Goal: Find specific page/section: Find specific page/section

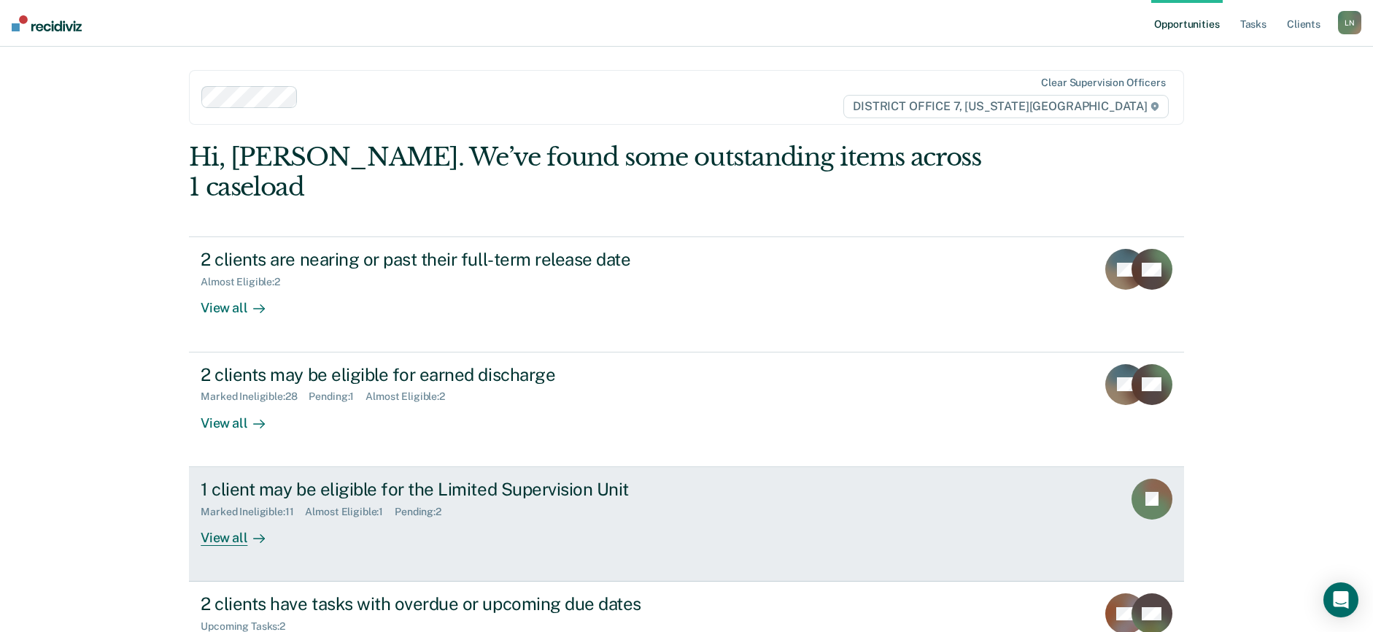
click at [201, 517] on div "View all" at bounding box center [242, 531] width 82 height 28
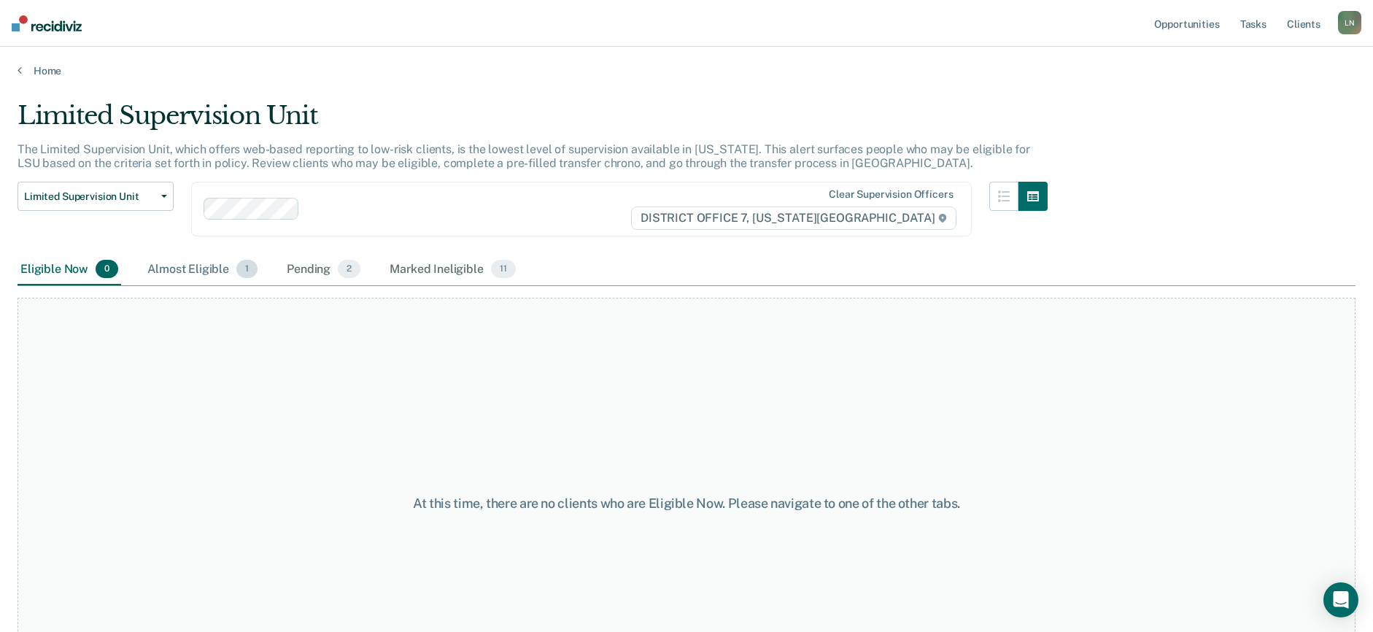
click at [184, 274] on div "Almost Eligible 1" at bounding box center [202, 270] width 116 height 32
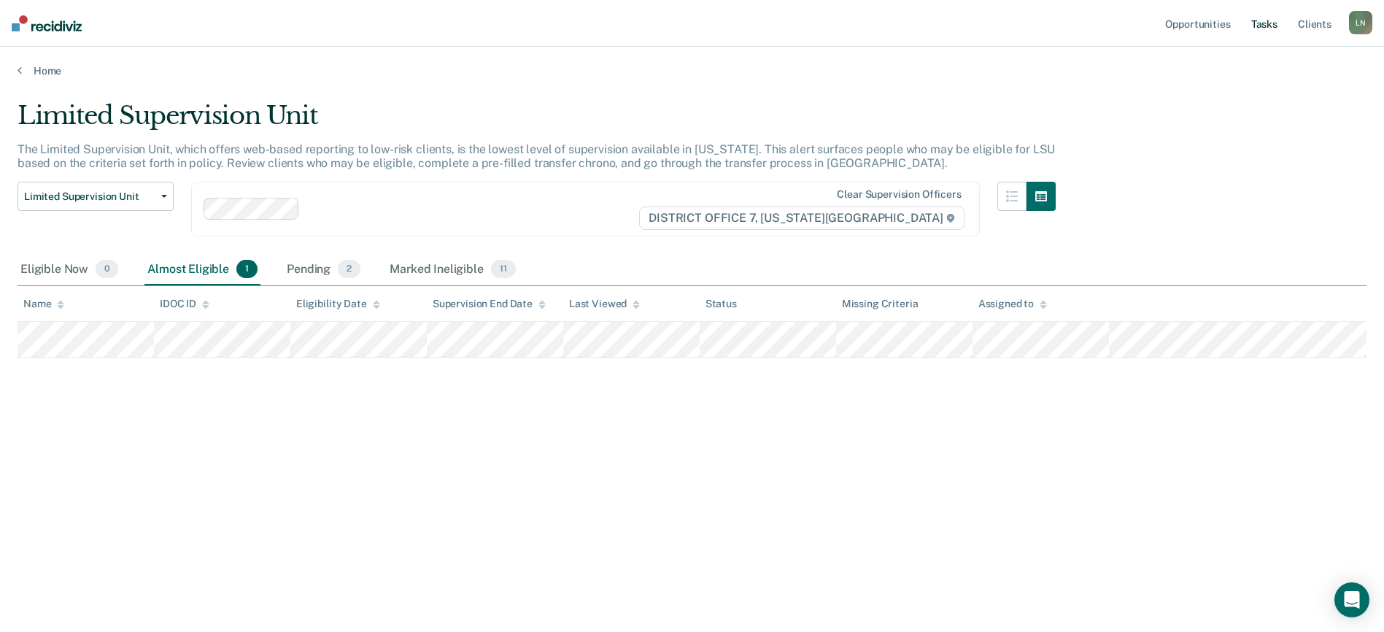
click at [1278, 27] on link "Tasks" at bounding box center [1264, 23] width 32 height 47
